Goal: Transaction & Acquisition: Subscribe to service/newsletter

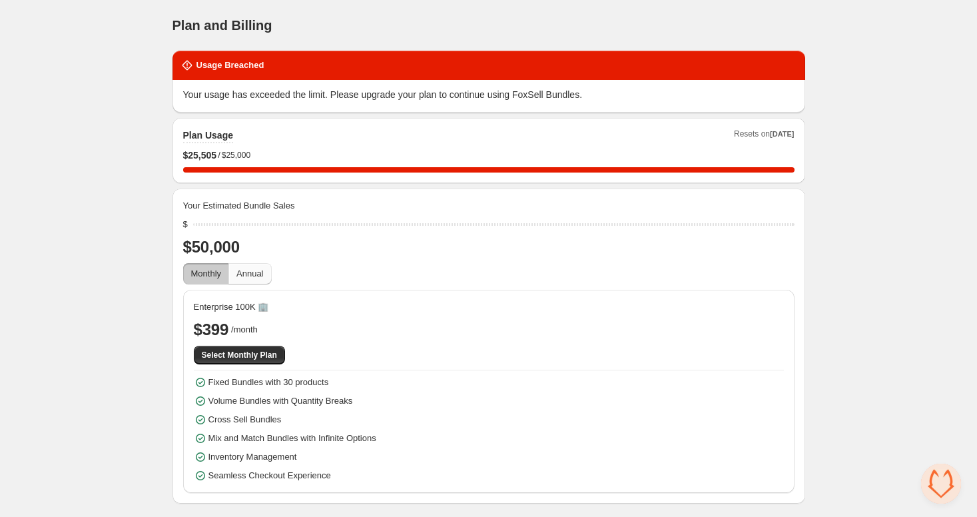
click at [256, 272] on span "Annual" at bounding box center [249, 273] width 27 height 10
click at [261, 276] on span "Annual" at bounding box center [249, 273] width 27 height 10
click at [201, 267] on span "Monthly" at bounding box center [206, 273] width 31 height 13
click at [244, 270] on span "Annual" at bounding box center [249, 273] width 27 height 10
click at [221, 274] on span "Monthly" at bounding box center [206, 273] width 31 height 10
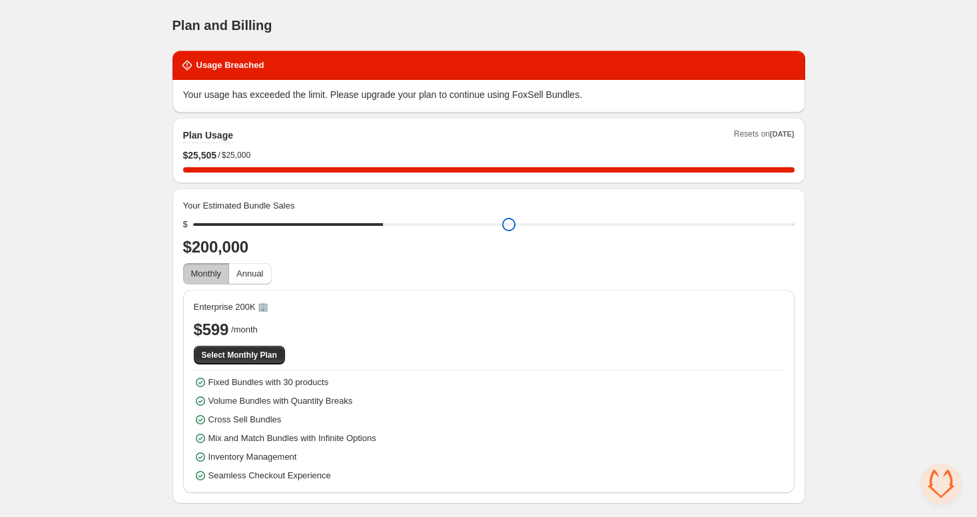
drag, startPoint x: 201, startPoint y: 225, endPoint x: 369, endPoint y: 232, distance: 167.9
click at [369, 232] on input "range" at bounding box center [493, 224] width 601 height 19
click at [267, 274] on button "Annual" at bounding box center [249, 273] width 43 height 21
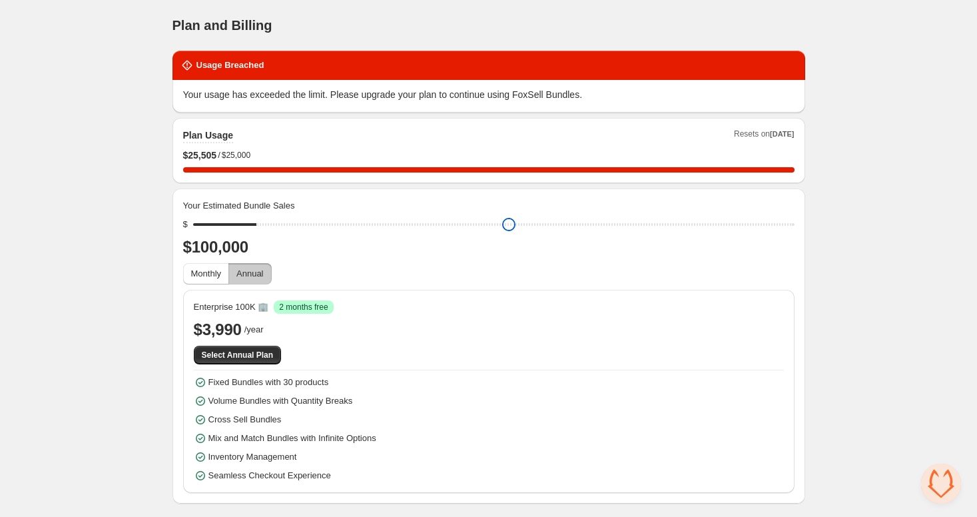
drag, startPoint x: 380, startPoint y: 224, endPoint x: 256, endPoint y: 237, distance: 125.2
click at [256, 234] on input "range" at bounding box center [493, 224] width 601 height 19
click at [248, 264] on button "Annual" at bounding box center [249, 273] width 43 height 21
click at [191, 276] on span "Monthly" at bounding box center [206, 273] width 31 height 10
drag, startPoint x: 261, startPoint y: 224, endPoint x: 287, endPoint y: 267, distance: 49.9
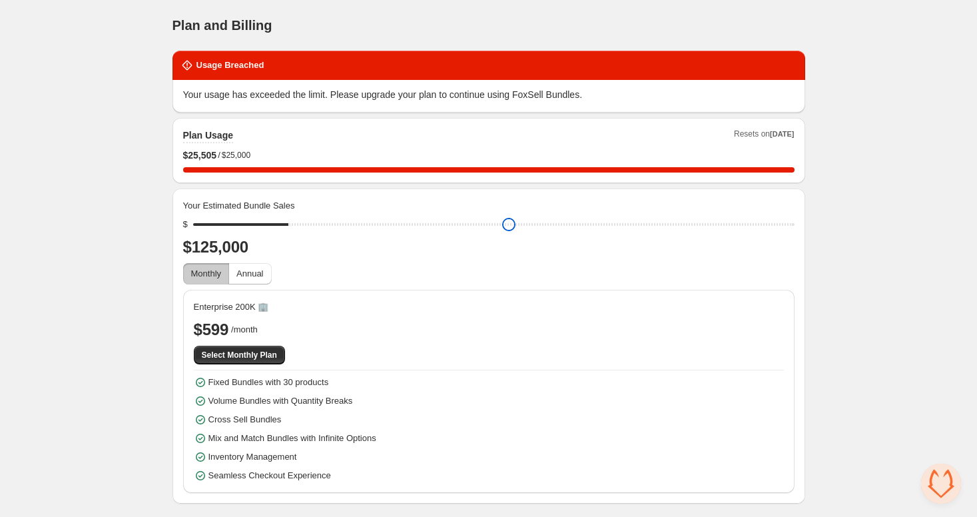
click at [287, 234] on input "range" at bounding box center [493, 224] width 601 height 19
drag, startPoint x: 294, startPoint y: 224, endPoint x: 129, endPoint y: 240, distance: 165.3
type input "*****"
click at [193, 234] on input "range" at bounding box center [493, 224] width 601 height 19
click at [193, 277] on span "Monthly" at bounding box center [206, 273] width 31 height 10
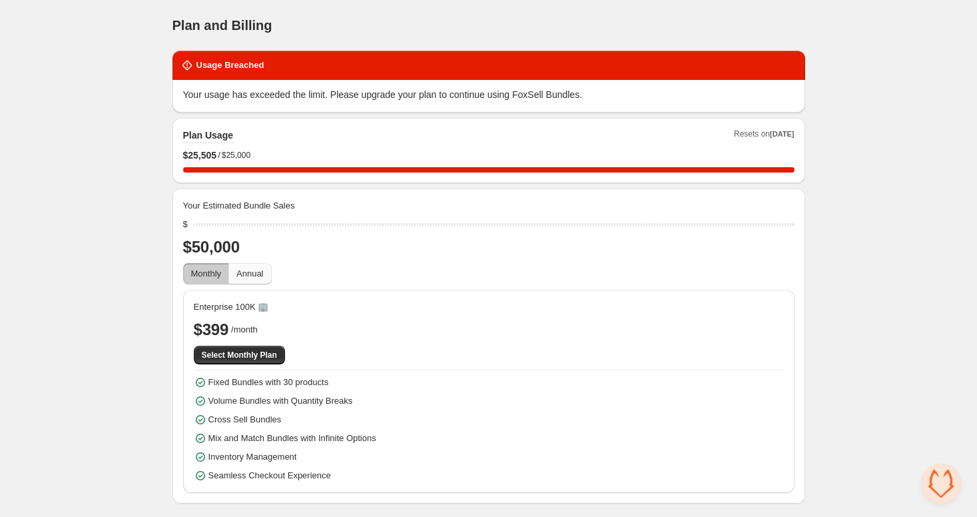
click at [248, 274] on span "Annual" at bounding box center [249, 273] width 27 height 10
click at [212, 274] on span "Monthly" at bounding box center [206, 273] width 31 height 10
click at [250, 273] on span "Annual" at bounding box center [249, 273] width 27 height 10
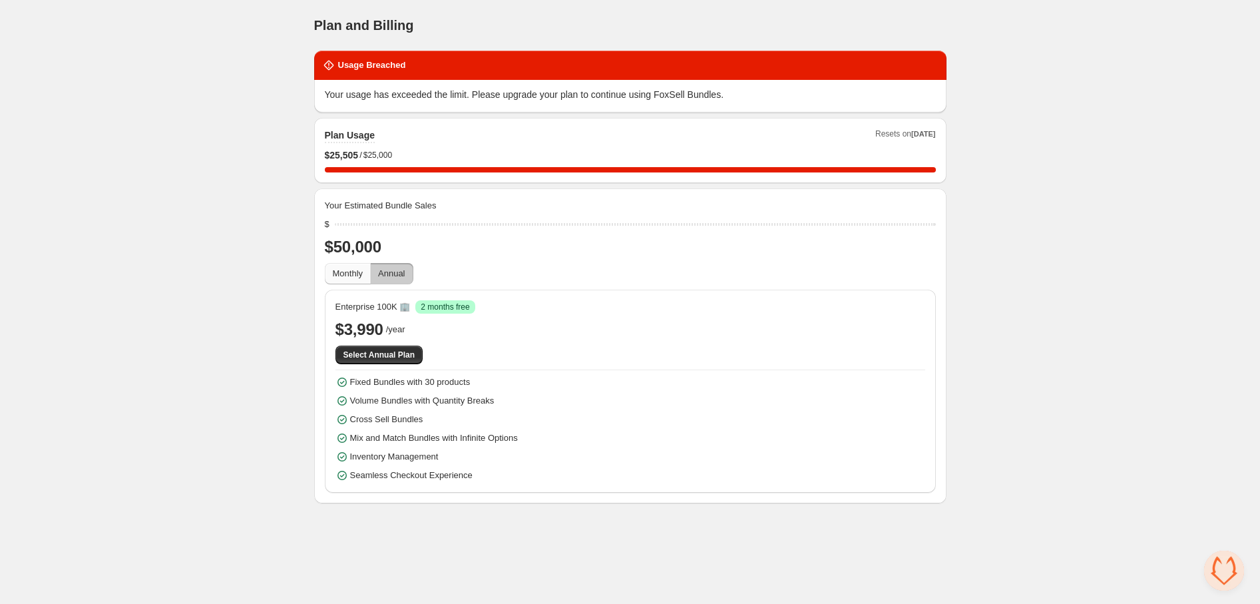
click at [341, 270] on span "Monthly" at bounding box center [348, 273] width 31 height 10
click at [395, 274] on span "Annual" at bounding box center [391, 273] width 27 height 10
click at [354, 277] on span "Monthly" at bounding box center [348, 273] width 31 height 10
click at [383, 270] on span "Annual" at bounding box center [391, 273] width 27 height 10
click at [345, 270] on span "Monthly" at bounding box center [348, 273] width 31 height 10
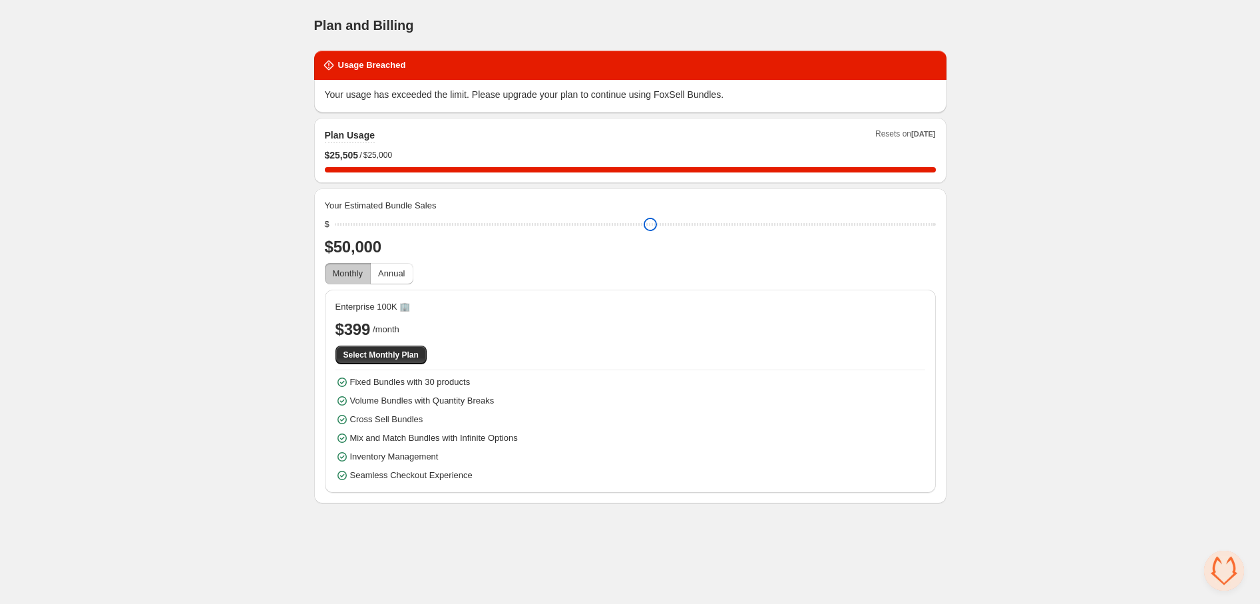
drag, startPoint x: 348, startPoint y: 221, endPoint x: 336, endPoint y: 222, distance: 12.0
click at [336, 222] on input "range" at bounding box center [635, 224] width 601 height 19
click at [353, 277] on span "Monthly" at bounding box center [348, 273] width 31 height 10
click at [379, 272] on span "Annual" at bounding box center [391, 273] width 27 height 10
click at [352, 274] on span "Monthly" at bounding box center [348, 273] width 31 height 10
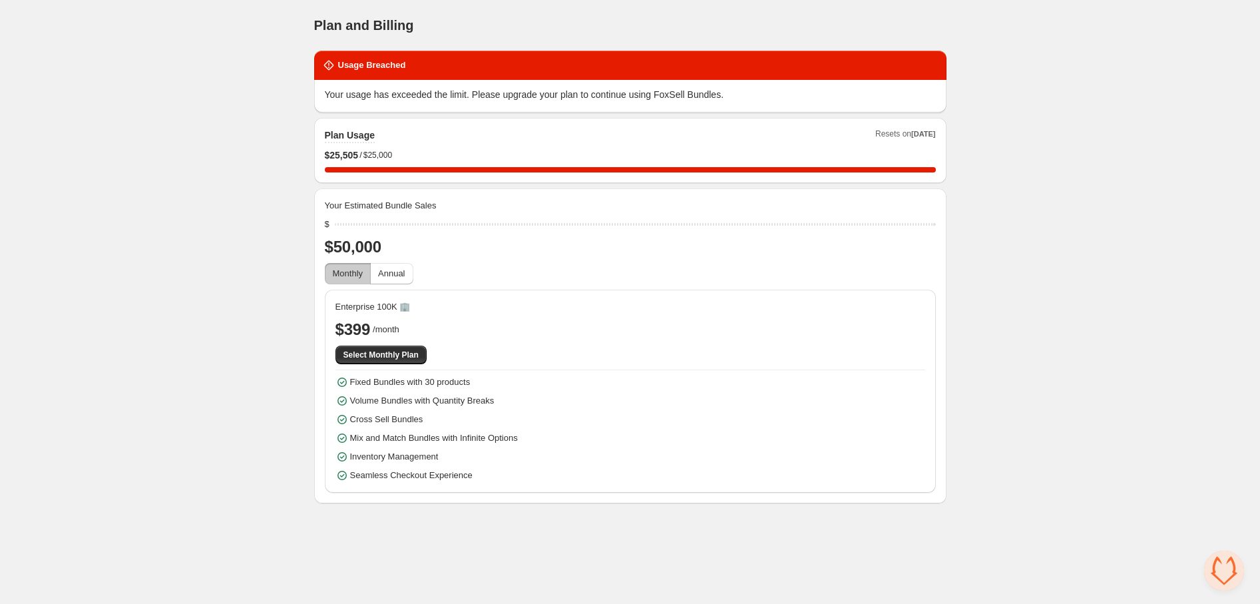
click at [354, 268] on span "Monthly" at bounding box center [348, 273] width 31 height 10
click at [358, 354] on span "Select Monthly Plan" at bounding box center [381, 355] width 75 height 11
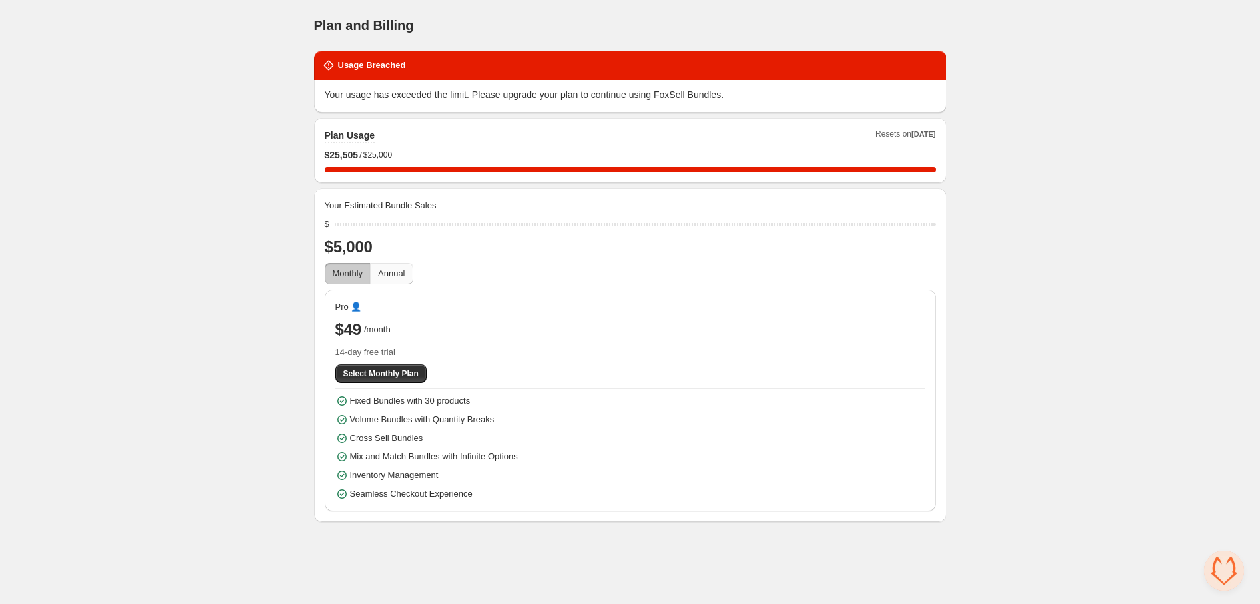
click at [400, 274] on span "Annual" at bounding box center [391, 273] width 27 height 10
drag, startPoint x: 333, startPoint y: 223, endPoint x: 341, endPoint y: 223, distance: 8.0
click at [341, 223] on div "$" at bounding box center [630, 224] width 611 height 13
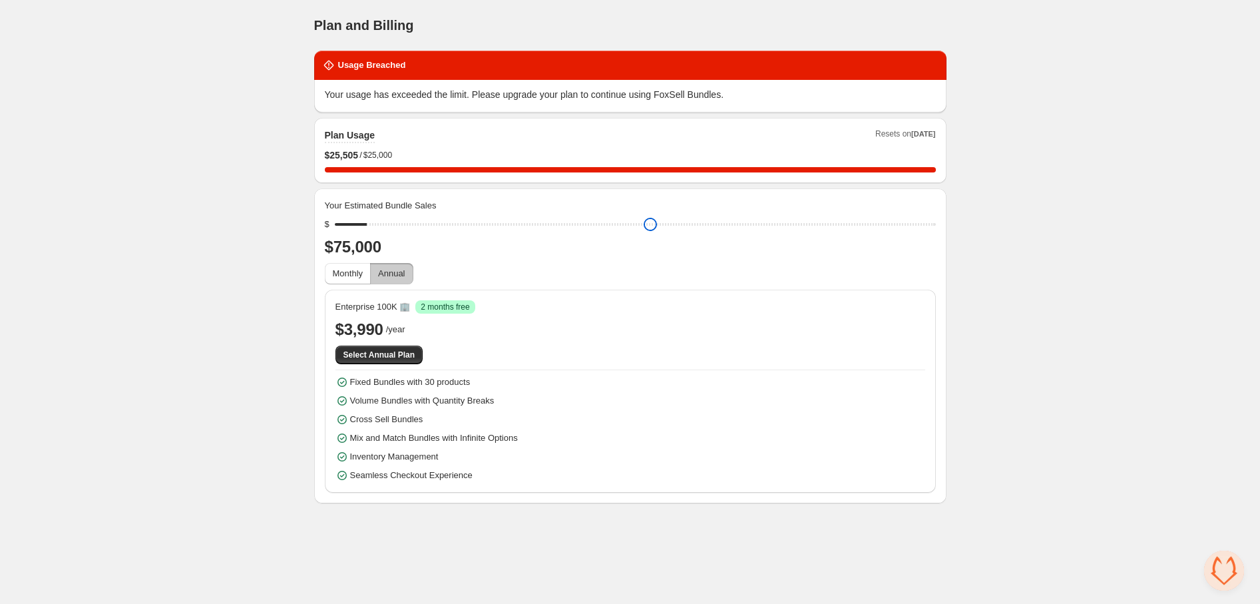
type input "*****"
drag, startPoint x: 338, startPoint y: 226, endPoint x: 347, endPoint y: 235, distance: 12.7
click at [347, 234] on input "range" at bounding box center [635, 224] width 601 height 19
click at [387, 356] on span "Select Annual Plan" at bounding box center [380, 355] width 72 height 11
click at [357, 275] on span "Monthly" at bounding box center [348, 273] width 31 height 10
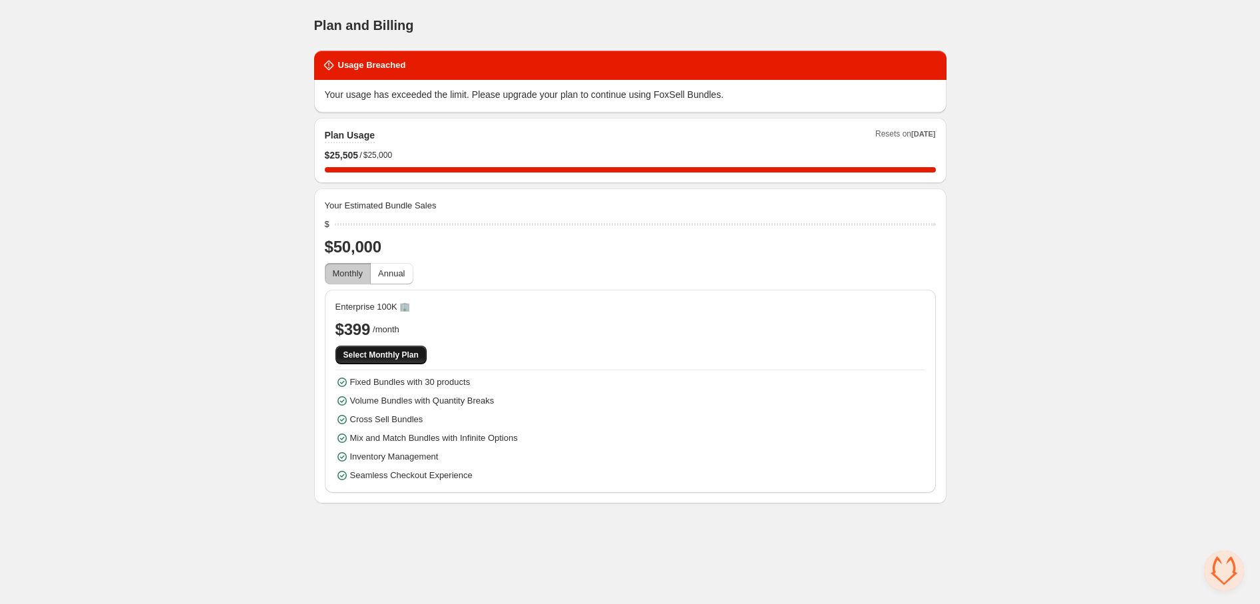
click at [394, 353] on span "Select Monthly Plan" at bounding box center [381, 355] width 75 height 11
